Goal: Information Seeking & Learning: Find specific fact

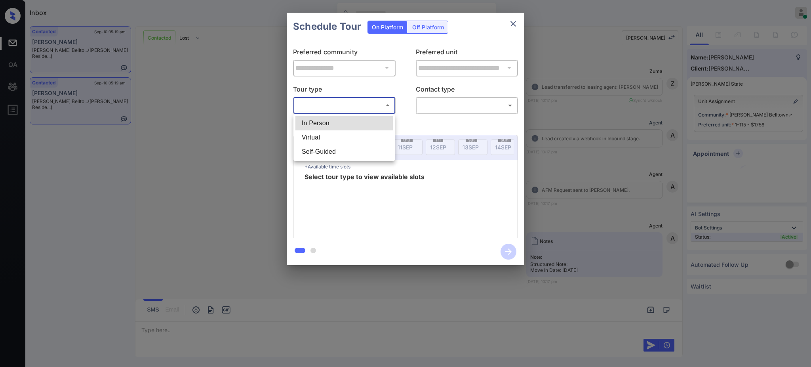
scroll to position [1827, 0]
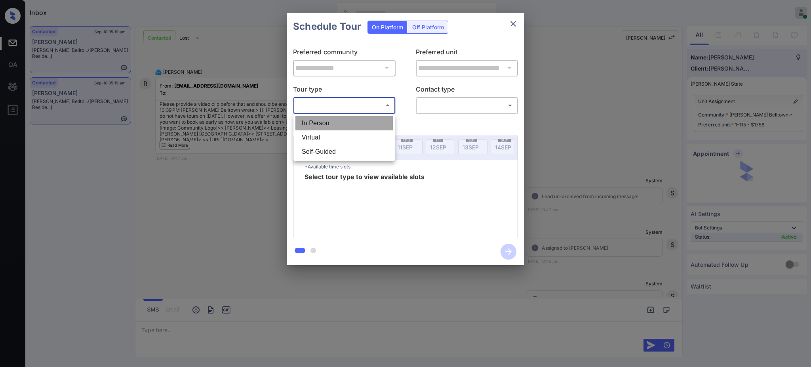
click at [341, 117] on li "In Person" at bounding box center [343, 123] width 97 height 14
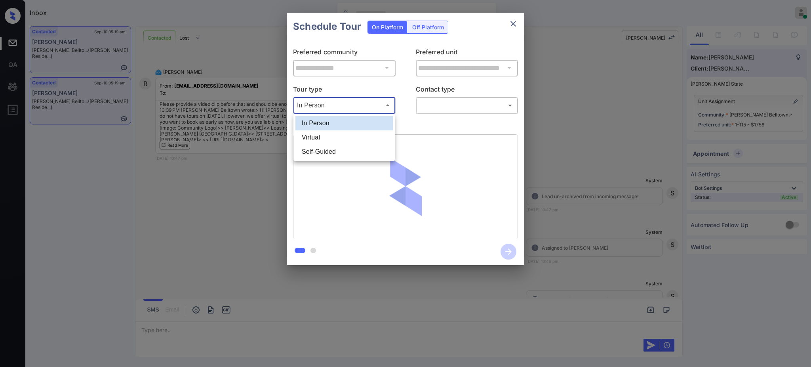
click at [334, 110] on body "Inbox [PERSON_NAME] Online Set yourself offline Set yourself on break Profile S…" at bounding box center [405, 183] width 811 height 367
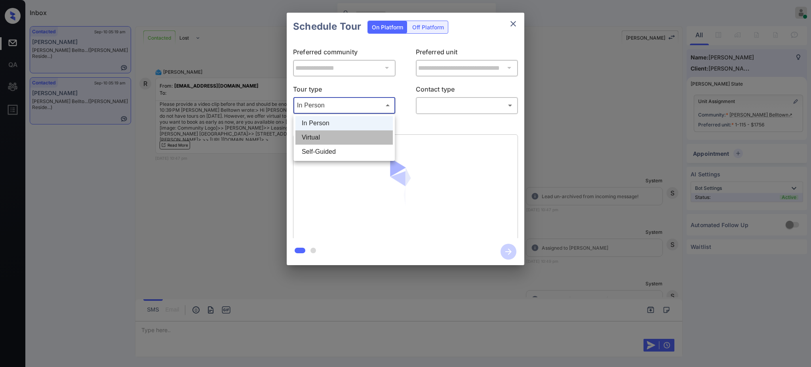
click at [324, 143] on li "Virtual" at bounding box center [343, 137] width 97 height 14
type input "*******"
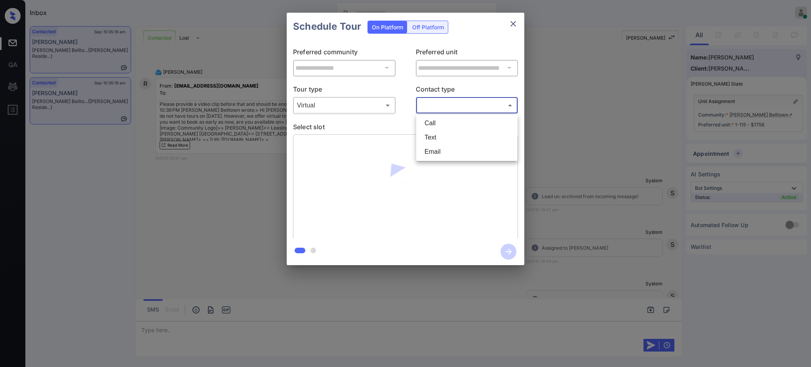
click at [466, 105] on body "Inbox Ajay Kumar Online Set yourself offline Set yourself on break Profile Swit…" at bounding box center [405, 183] width 811 height 367
click at [439, 139] on li "Text" at bounding box center [466, 137] width 97 height 14
type input "****"
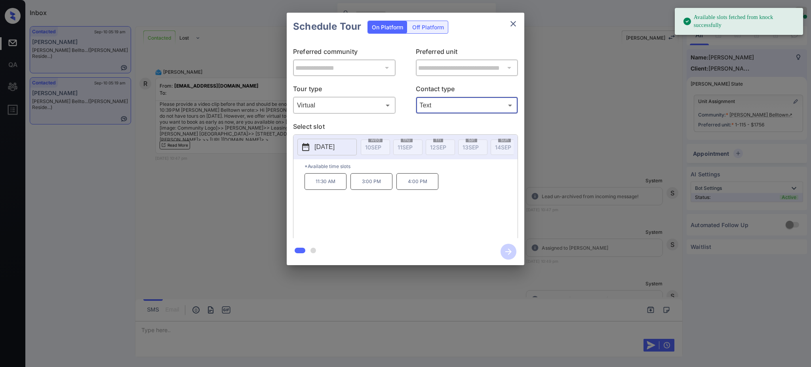
click at [319, 153] on button "2025-09-15" at bounding box center [326, 147] width 59 height 17
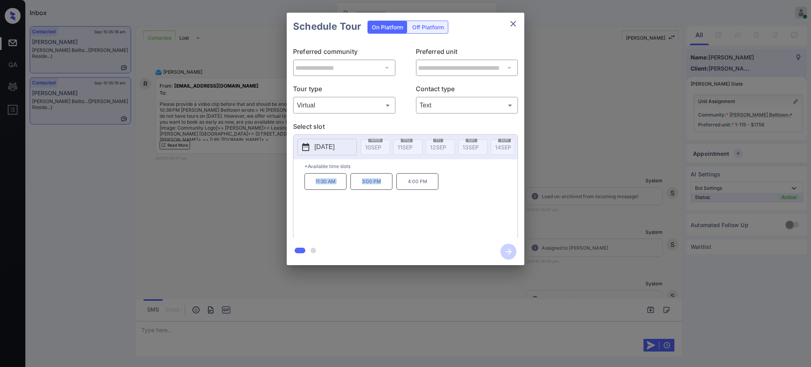
drag, startPoint x: 303, startPoint y: 185, endPoint x: 394, endPoint y: 192, distance: 91.0
type textarea "******** *******"
click at [394, 192] on div "*Available time slots 11:30 AM 3:00 PM 4:00 PM" at bounding box center [405, 199] width 224 height 81
copy div "11:30 AM 3:00 PM"
click at [509, 29] on button "close" at bounding box center [513, 24] width 16 height 16
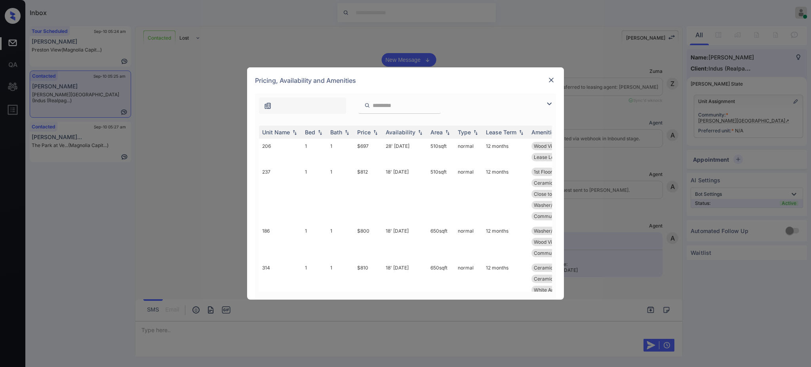
scroll to position [528, 0]
click at [306, 131] on div "Bed" at bounding box center [310, 132] width 10 height 7
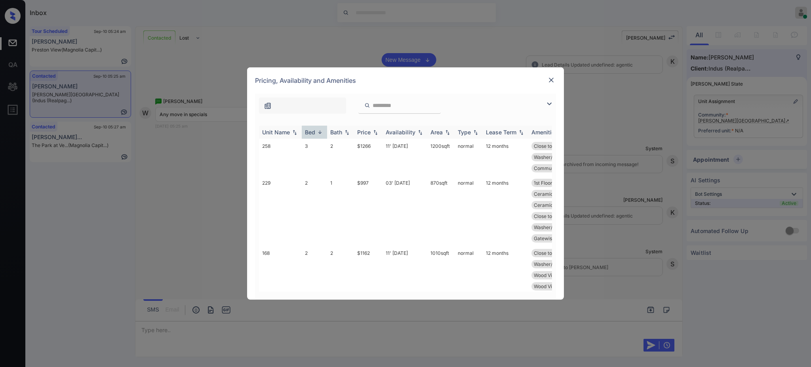
click at [306, 131] on div "Bed" at bounding box center [310, 132] width 10 height 7
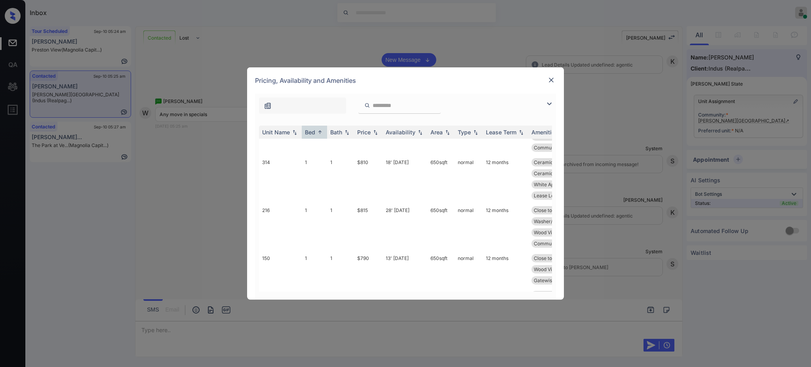
scroll to position [0, 0]
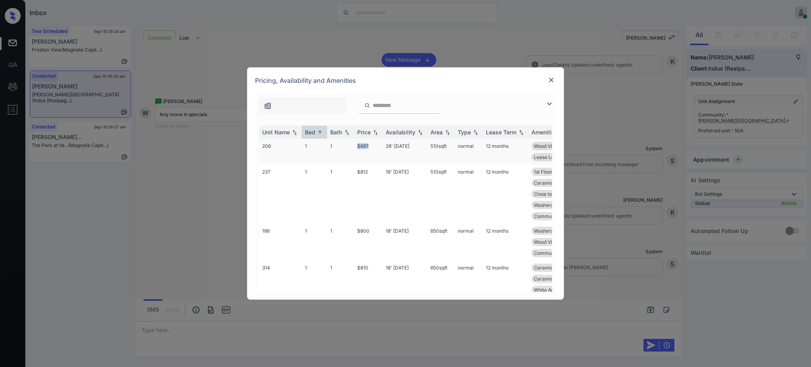
drag, startPoint x: 355, startPoint y: 146, endPoint x: 376, endPoint y: 145, distance: 21.0
click at [376, 145] on td "$697" at bounding box center [368, 152] width 29 height 26
copy td "$697"
click at [357, 244] on td "$800" at bounding box center [368, 241] width 29 height 37
drag, startPoint x: 356, startPoint y: 243, endPoint x: 371, endPoint y: 243, distance: 15.4
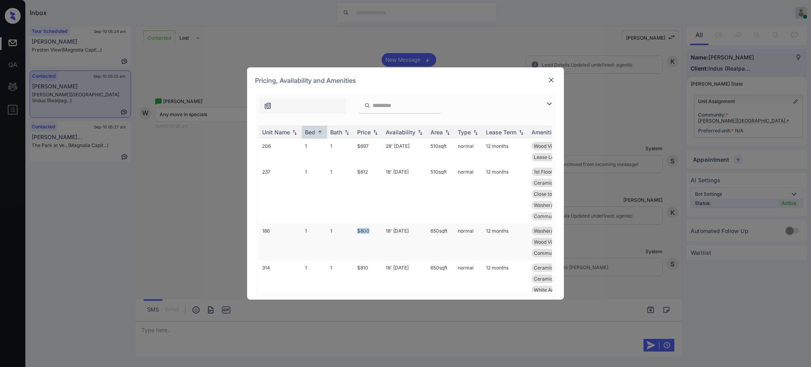
click at [371, 243] on td "$800" at bounding box center [368, 241] width 29 height 37
copy td "$800"
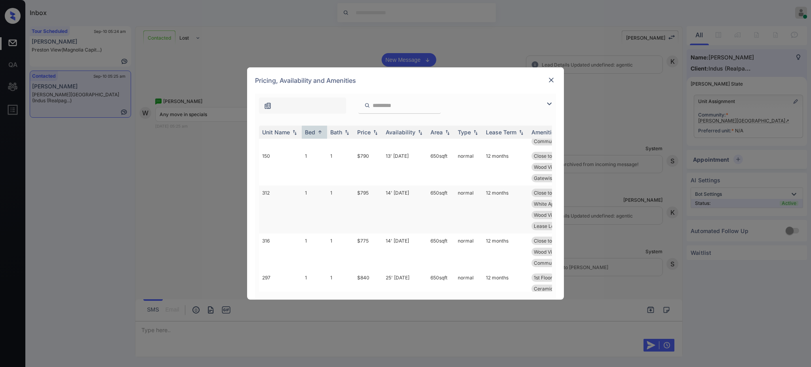
scroll to position [211, 0]
drag, startPoint x: 353, startPoint y: 249, endPoint x: 371, endPoint y: 248, distance: 17.5
click at [371, 248] on tr "316 1 1 $775 14' [DATE] 650 sqft normal 12 months Close to [PERSON_NAME]... Whi…" at bounding box center [466, 248] width 414 height 37
drag, startPoint x: 350, startPoint y: 199, endPoint x: 373, endPoint y: 201, distance: 23.1
click at [373, 201] on tr "312 1 1 $795 14' [DATE] 650 sqft normal 12 months Close to [PERSON_NAME]... Clo…" at bounding box center [466, 206] width 414 height 48
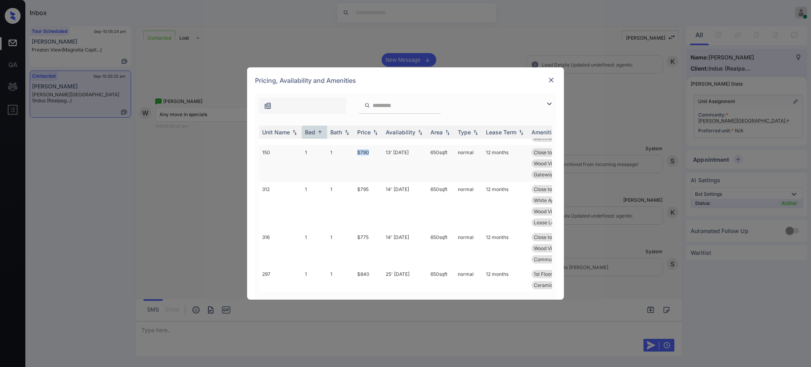
drag, startPoint x: 351, startPoint y: 159, endPoint x: 381, endPoint y: 168, distance: 31.6
click at [378, 164] on tr "150 1 1 $790 13' [DATE] 650 sqft normal 12 months Close to [PERSON_NAME]... Was…" at bounding box center [466, 163] width 414 height 37
copy tr "$790"
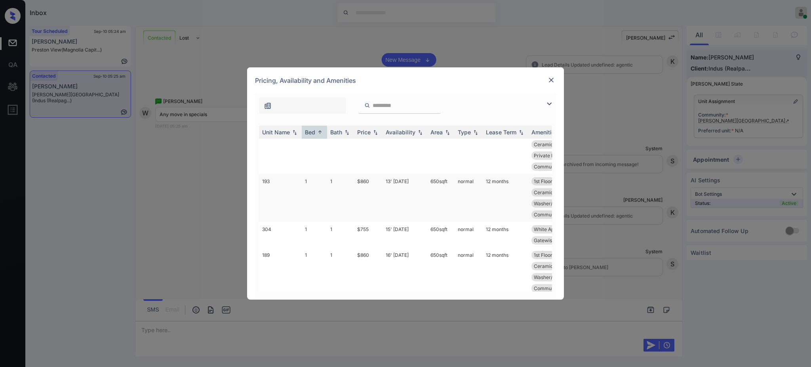
scroll to position [369, 0]
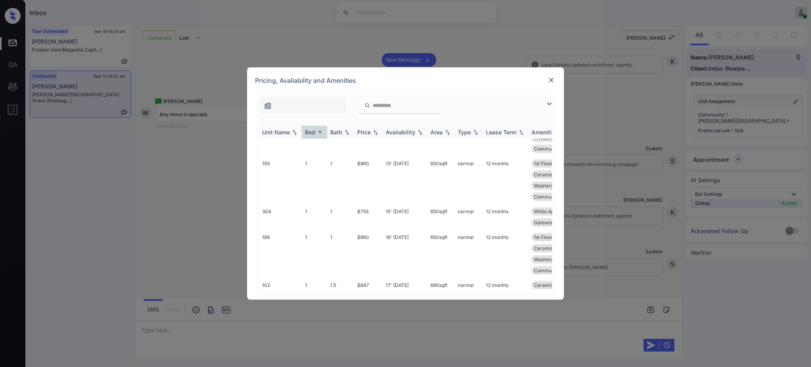
copy tr "$790"
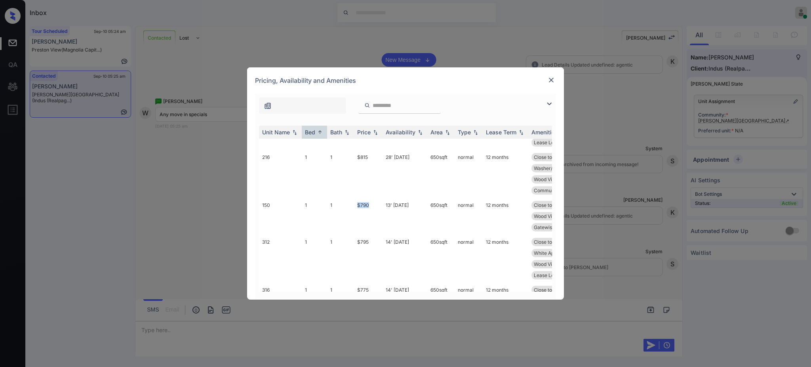
click at [548, 78] on img at bounding box center [551, 80] width 8 height 8
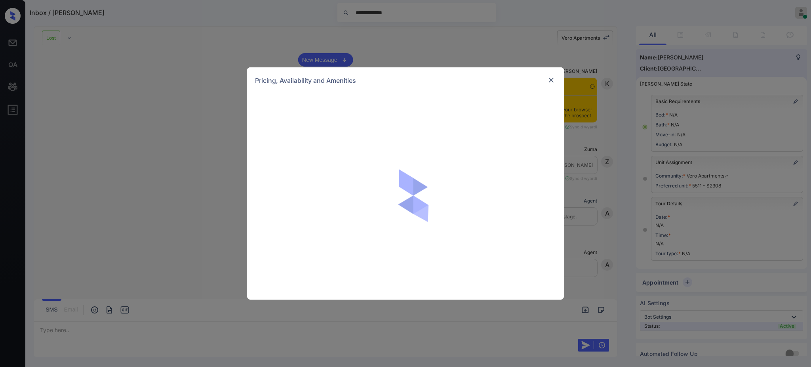
scroll to position [716, 0]
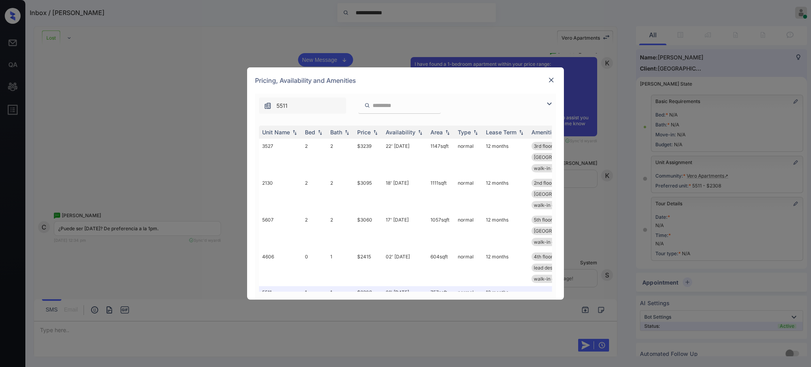
click at [384, 109] on input "search" at bounding box center [404, 105] width 65 height 7
paste input "****"
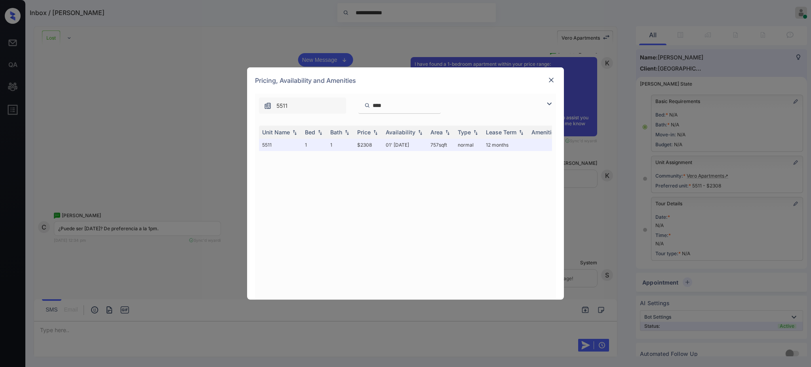
type input "****"
click at [268, 145] on td "5511" at bounding box center [280, 145] width 43 height 12
click at [549, 80] on img at bounding box center [551, 80] width 8 height 8
